Goal: Navigation & Orientation: Find specific page/section

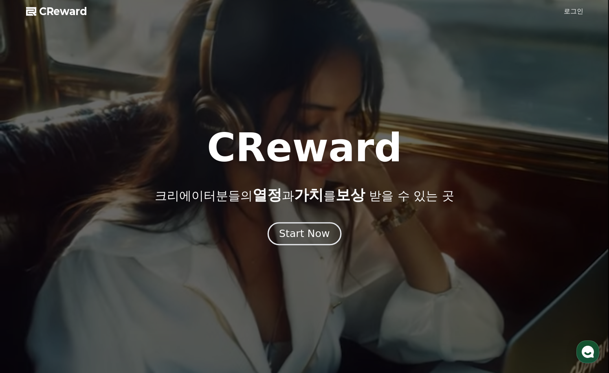
click at [305, 237] on div "Start Now" at bounding box center [304, 234] width 50 height 14
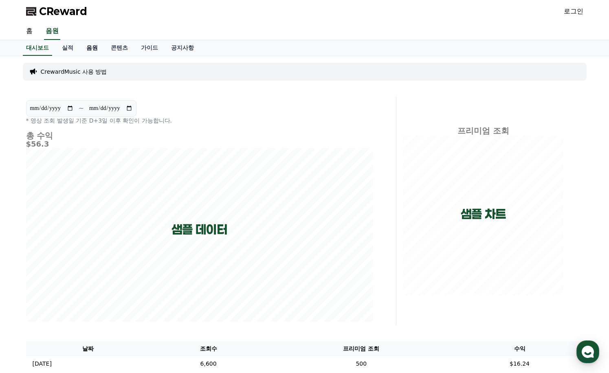
click at [92, 47] on link "음원" at bounding box center [92, 47] width 24 height 15
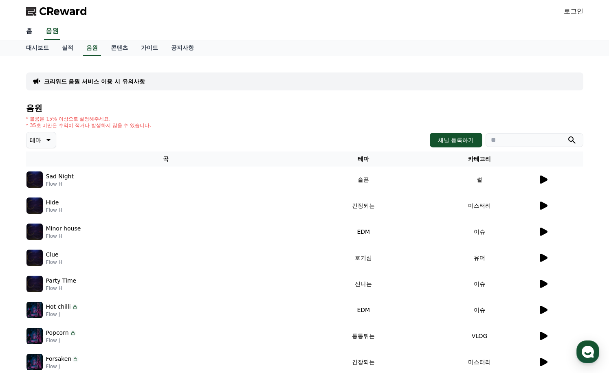
click at [31, 32] on link "홈" at bounding box center [30, 31] width 20 height 17
